Goal: Information Seeking & Learning: Learn about a topic

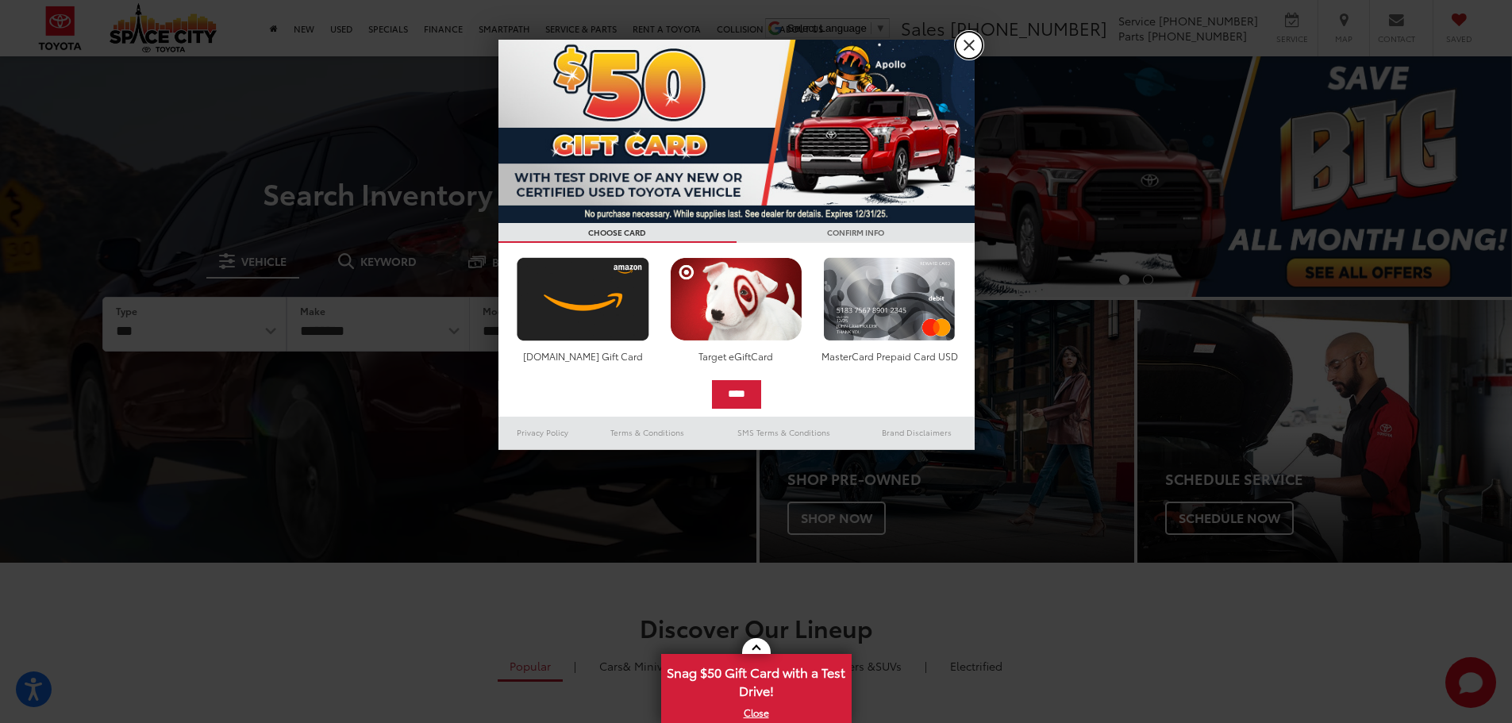
click at [974, 47] on link "X" at bounding box center [969, 45] width 27 height 27
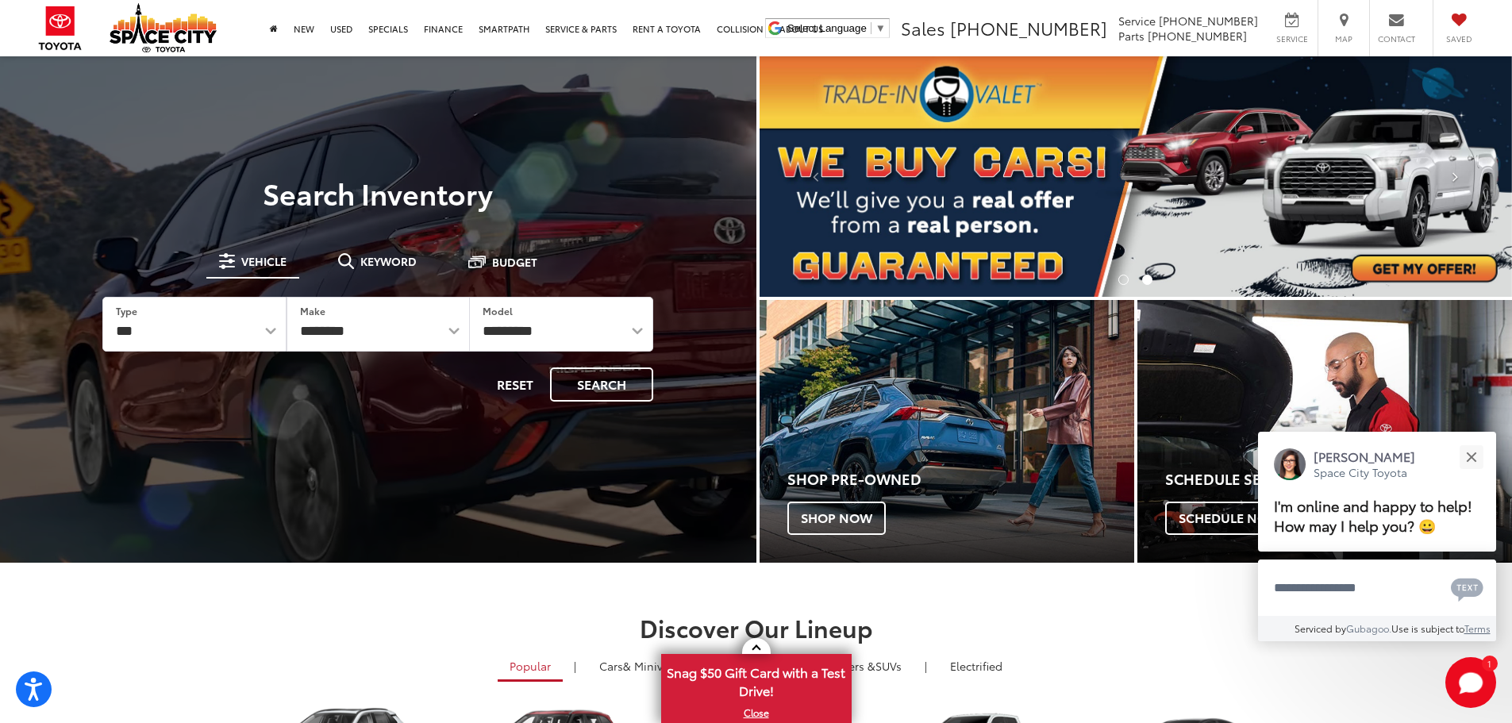
click at [1456, 172] on icon "Click to view next picture." at bounding box center [1456, 176] width 6 height 16
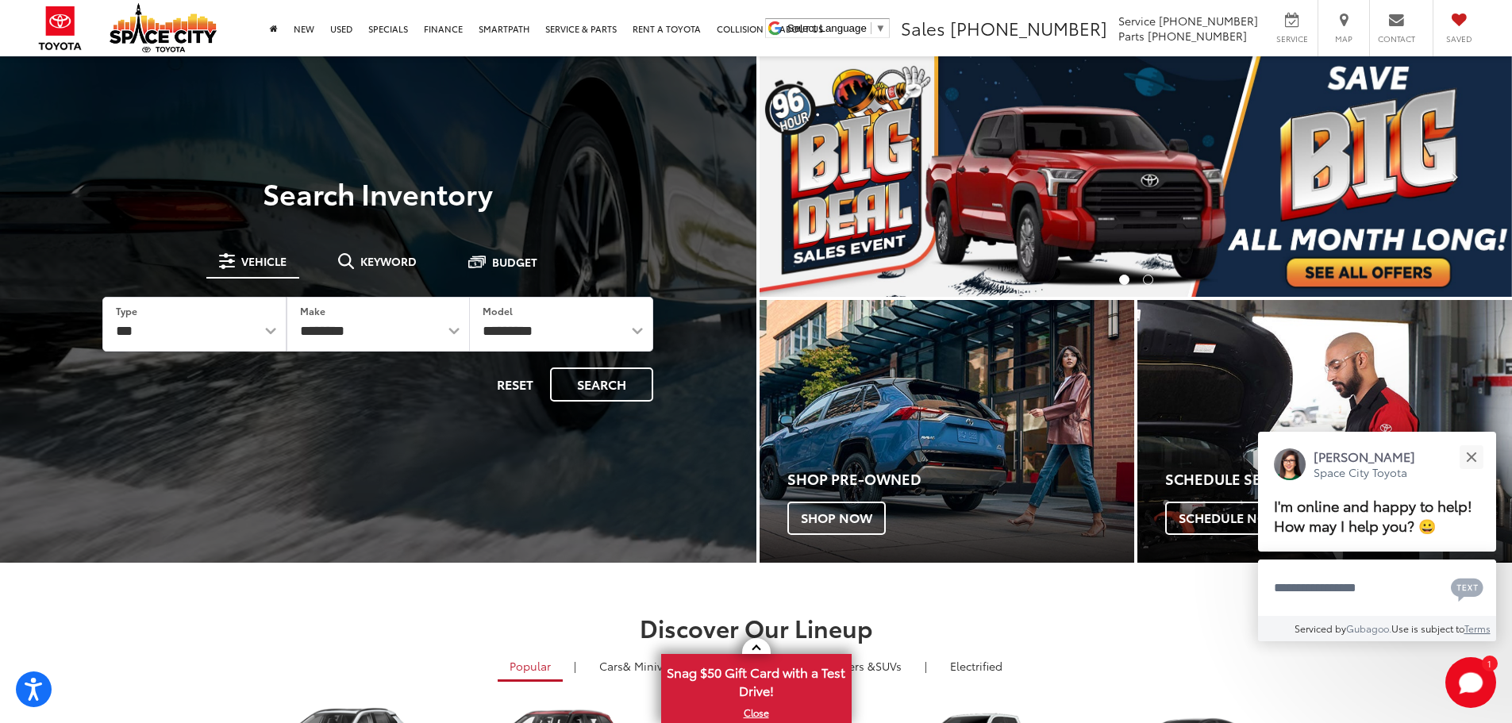
click at [1456, 172] on icon "Click to view next picture." at bounding box center [1456, 176] width 6 height 16
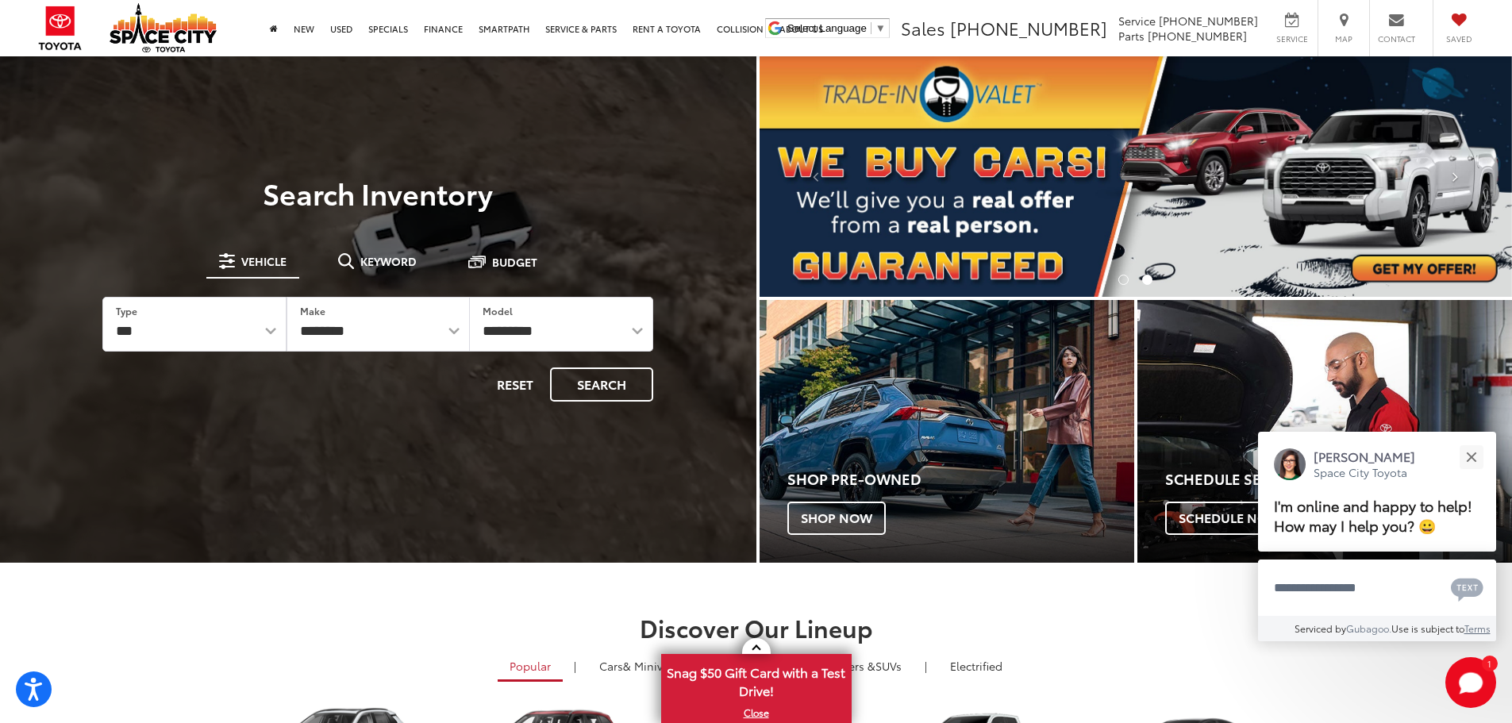
click at [1456, 172] on icon "Click to view next picture." at bounding box center [1456, 176] width 6 height 16
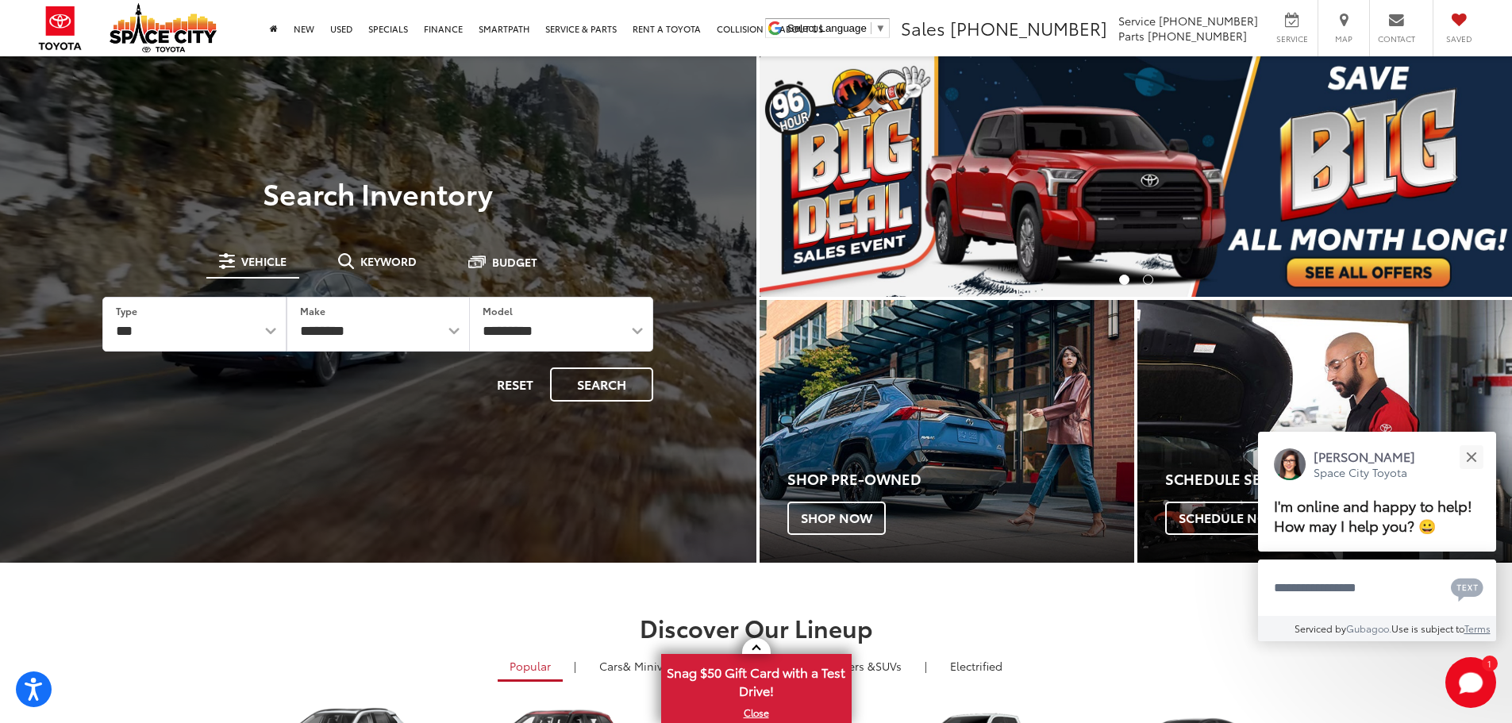
click at [1126, 173] on img "carousel slide number 1 of 2" at bounding box center [1136, 176] width 753 height 241
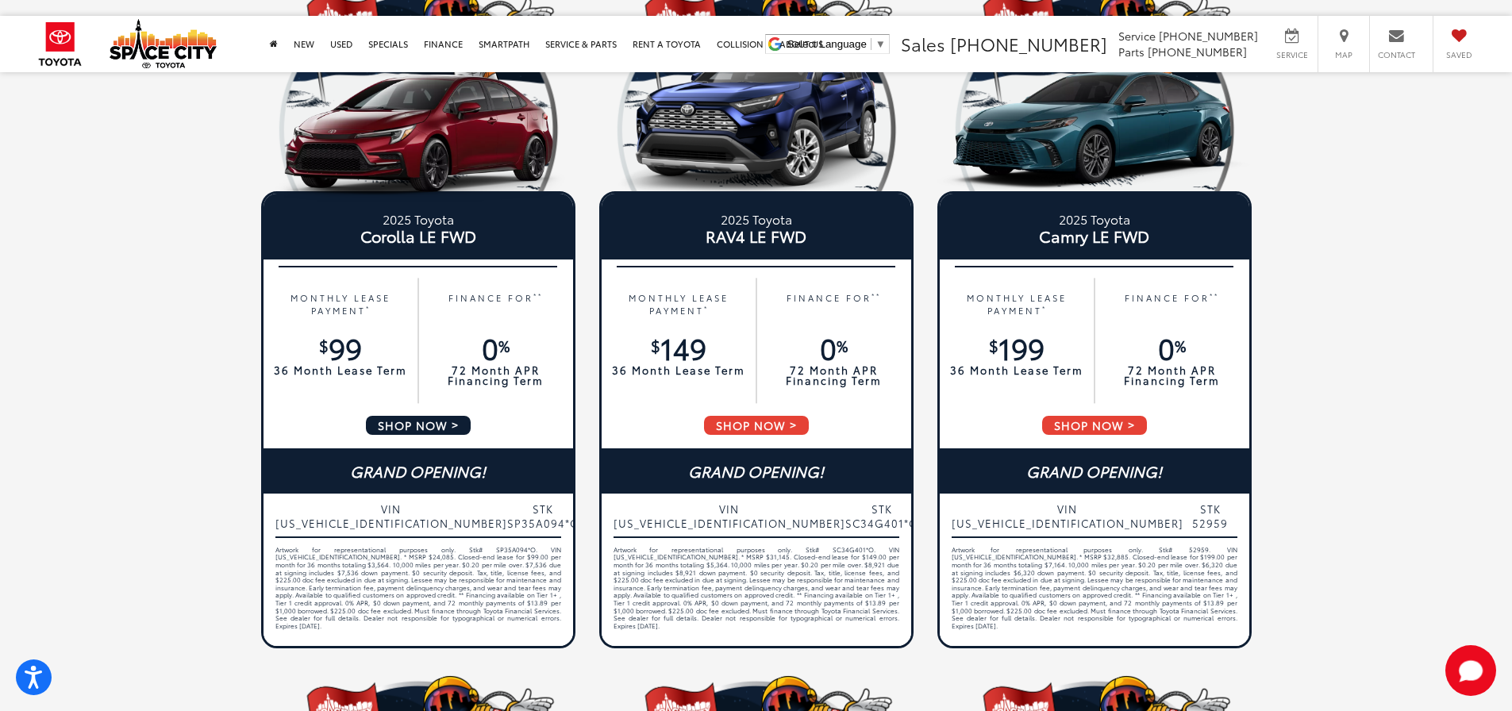
scroll to position [159, 0]
